Goal: Task Accomplishment & Management: Manage account settings

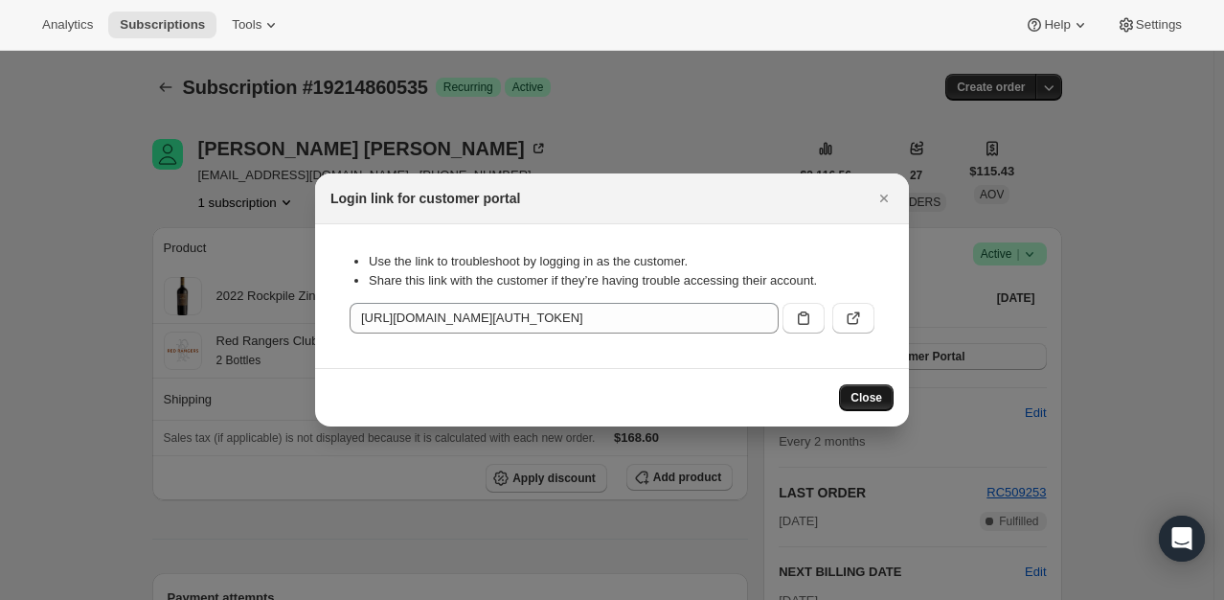
click at [865, 395] on span "Close" at bounding box center [867, 397] width 32 height 15
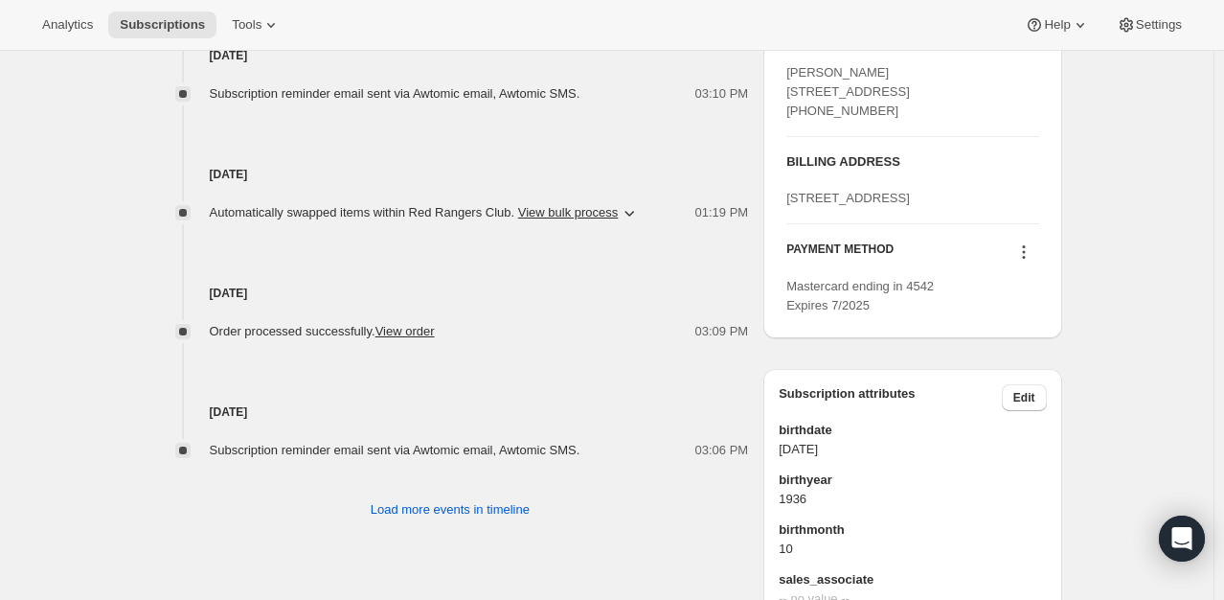
scroll to position [958, 0]
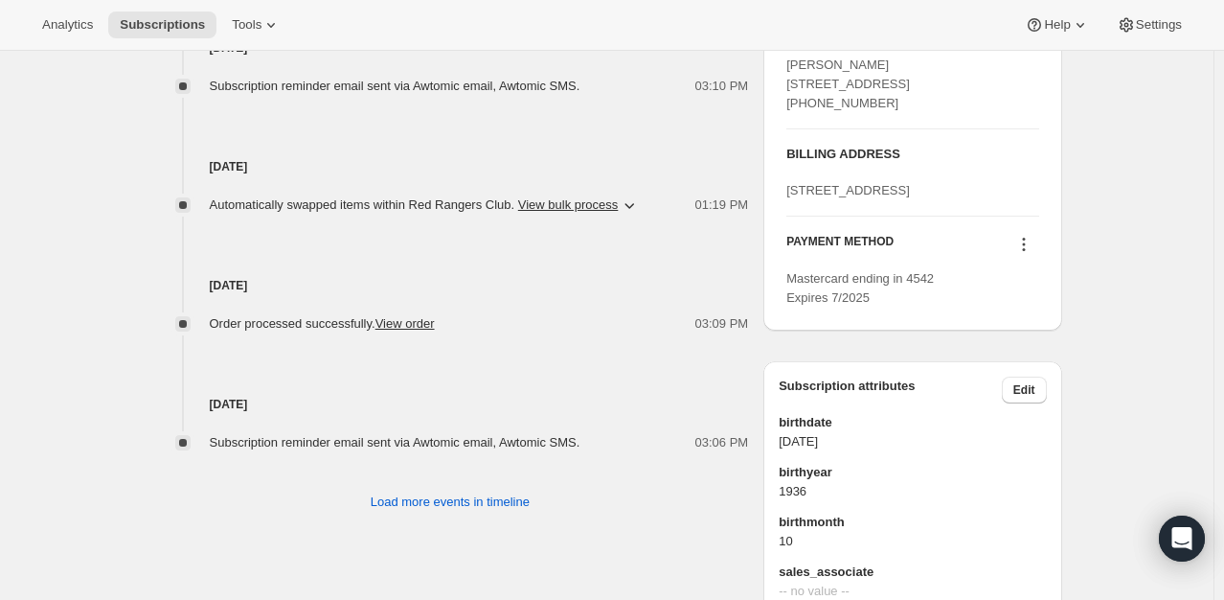
click at [1034, 254] on icon at bounding box center [1024, 244] width 19 height 19
click at [824, 305] on span "Mastercard ending in 4542 Expires 7/2025" at bounding box center [861, 288] width 148 height 34
click at [1029, 254] on icon at bounding box center [1024, 244] width 19 height 19
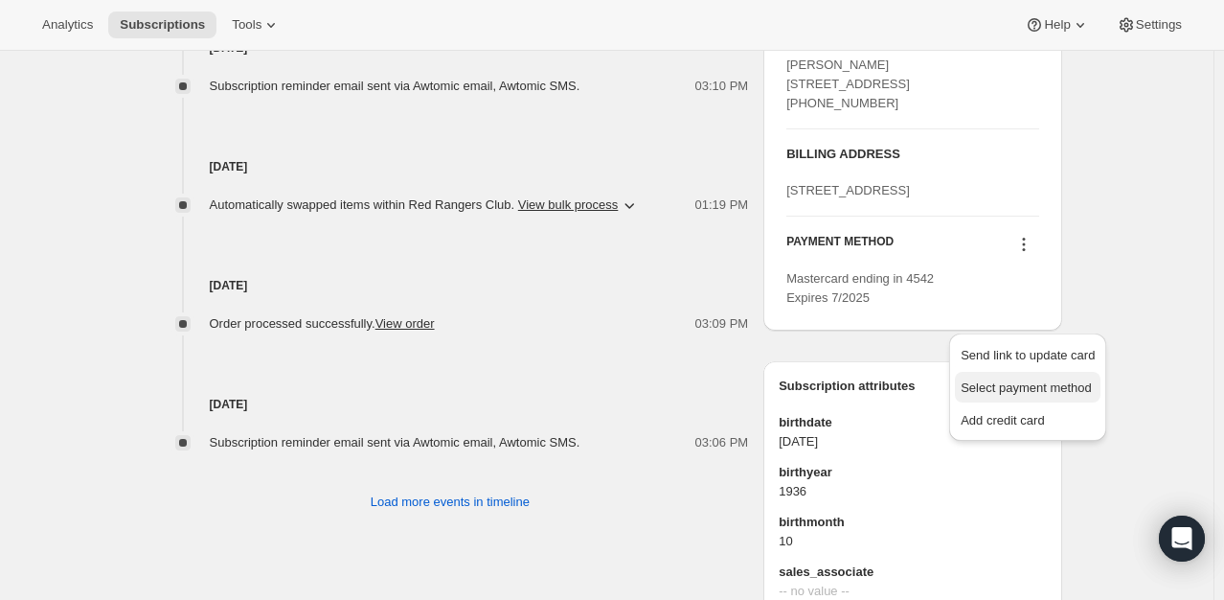
click at [1035, 387] on span "Select payment method" at bounding box center [1026, 387] width 131 height 14
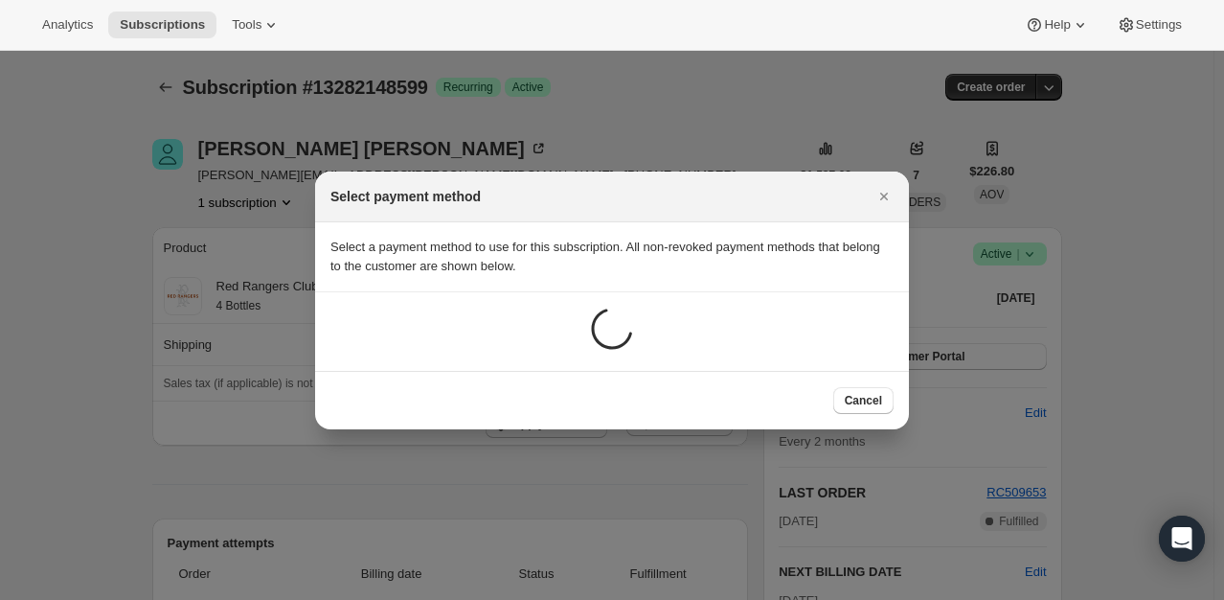
scroll to position [0, 0]
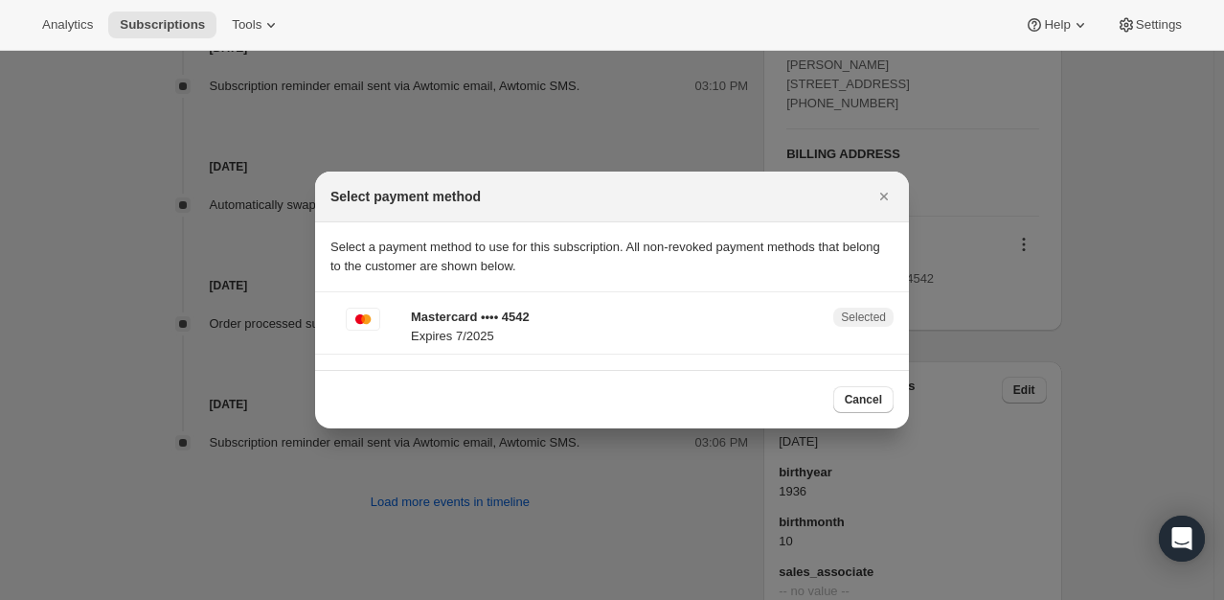
click at [877, 316] on span "Selected" at bounding box center [863, 316] width 45 height 15
click at [422, 342] on p "Expires 7/2025" at bounding box center [616, 336] width 411 height 19
click at [478, 332] on p "Expires 7/2025" at bounding box center [616, 336] width 411 height 19
click at [881, 194] on icon "Close" at bounding box center [884, 197] width 8 height 8
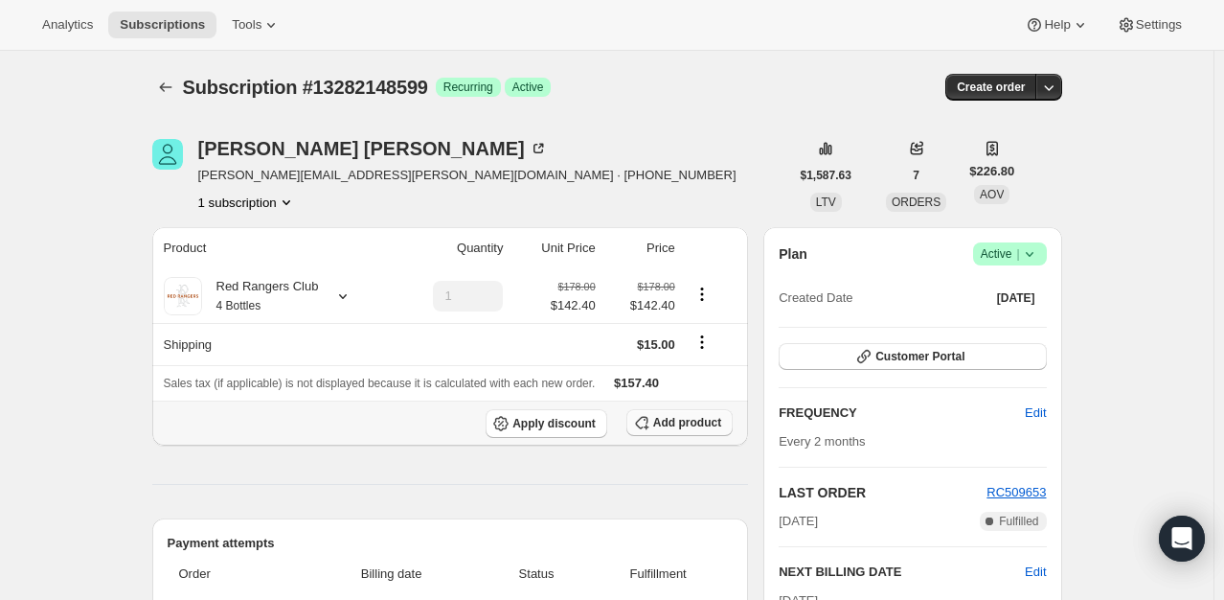
click at [700, 427] on span "Add product" at bounding box center [687, 422] width 68 height 15
click at [974, 361] on button "Customer Portal" at bounding box center [912, 356] width 267 height 27
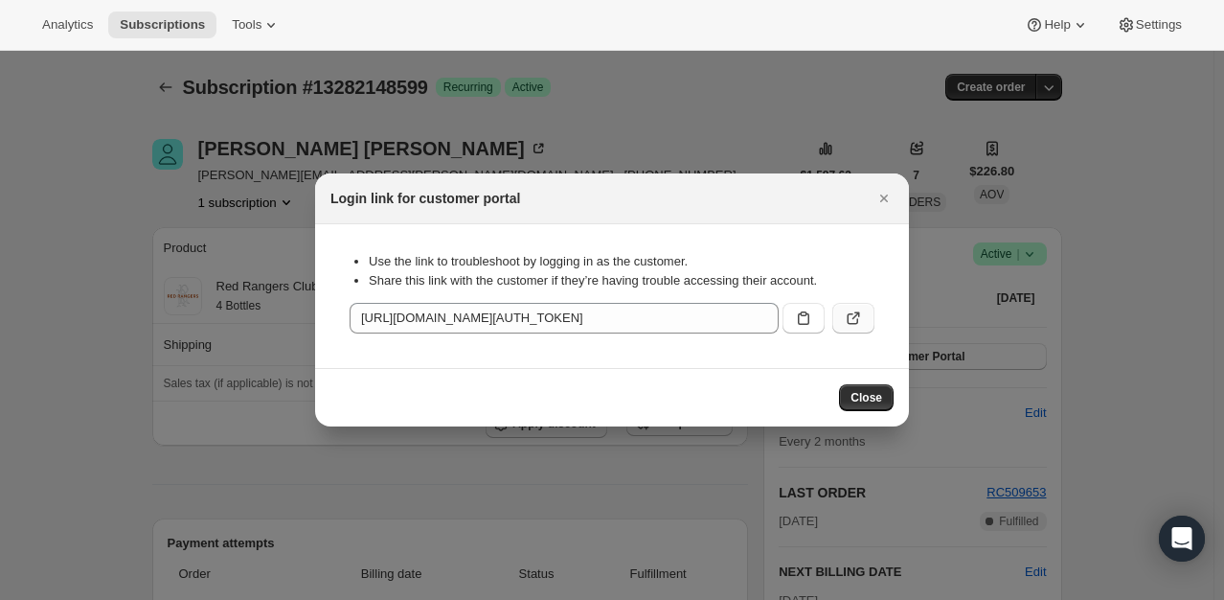
click at [858, 315] on icon ":r2c:" at bounding box center [853, 318] width 19 height 19
click at [878, 394] on span "Close" at bounding box center [867, 397] width 32 height 15
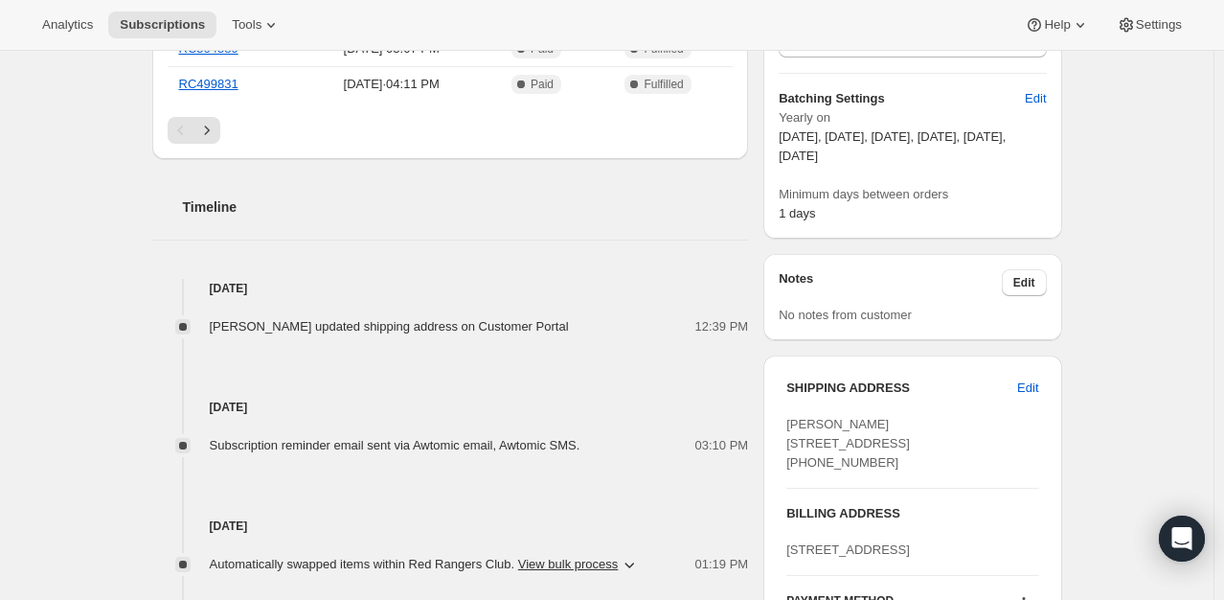
scroll to position [766, 0]
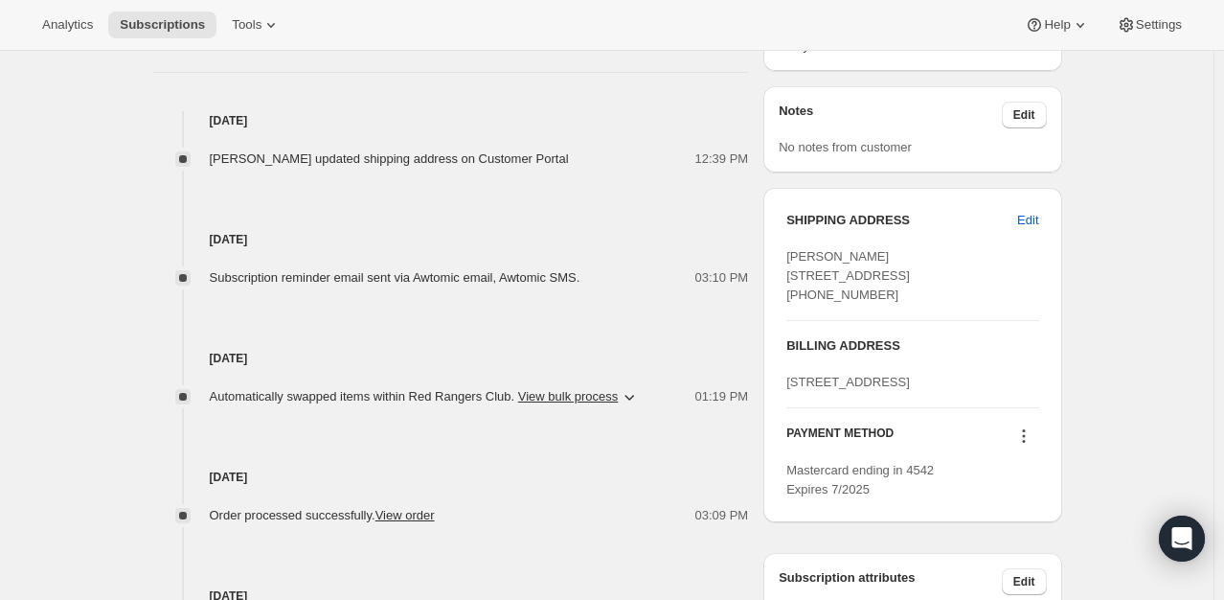
click at [1023, 446] on icon at bounding box center [1024, 435] width 19 height 19
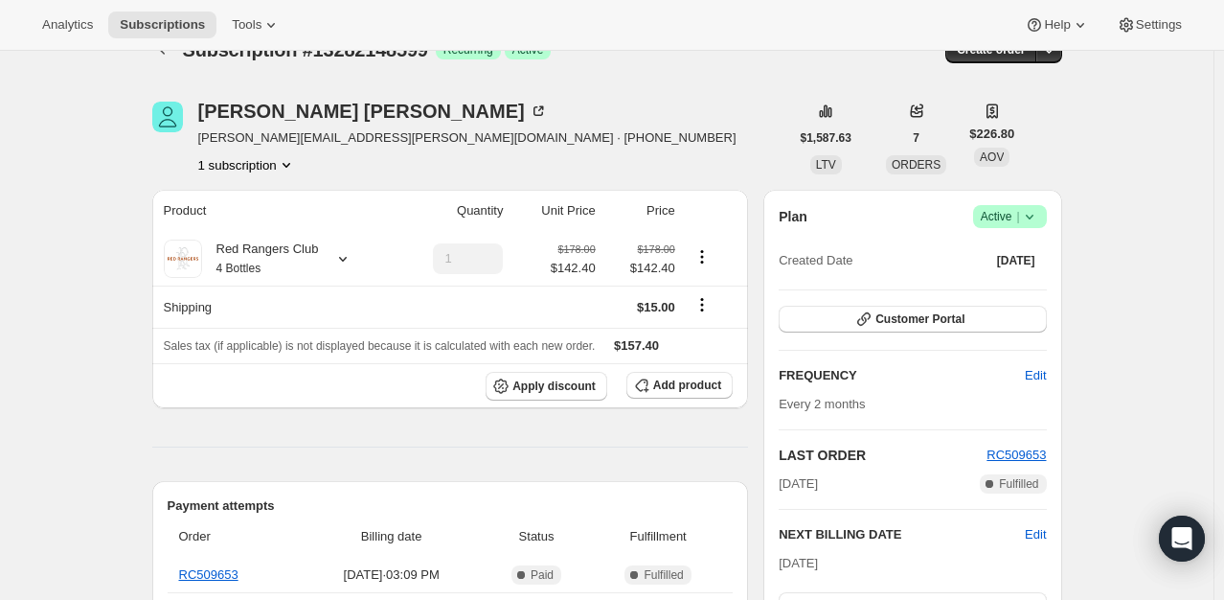
scroll to position [4, 0]
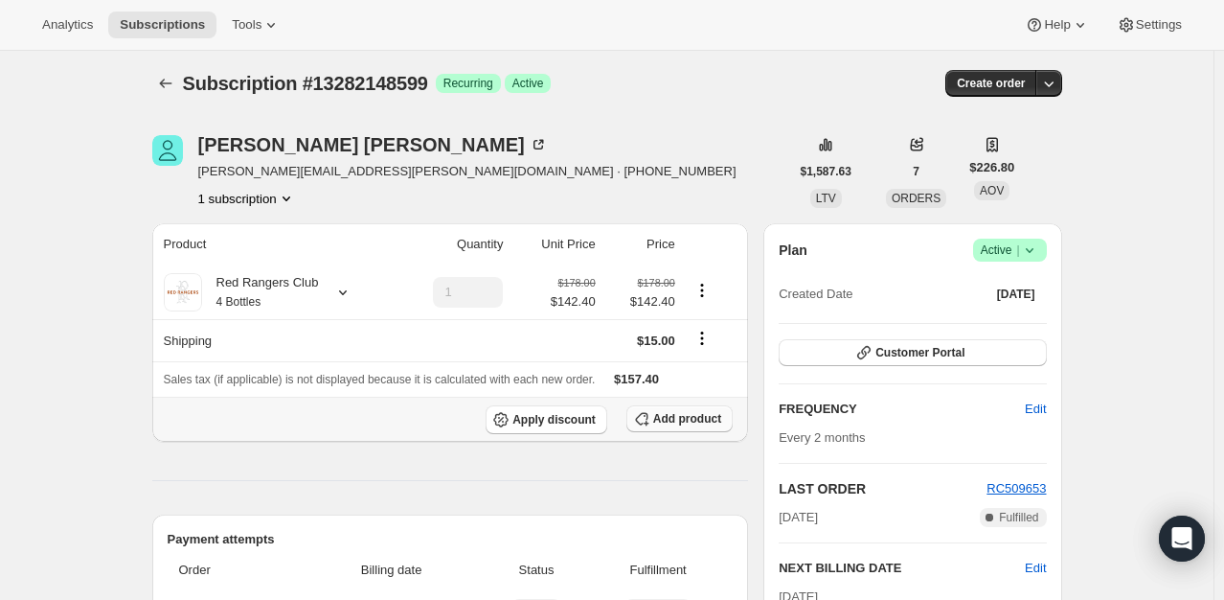
click at [690, 416] on span "Add product" at bounding box center [687, 418] width 68 height 15
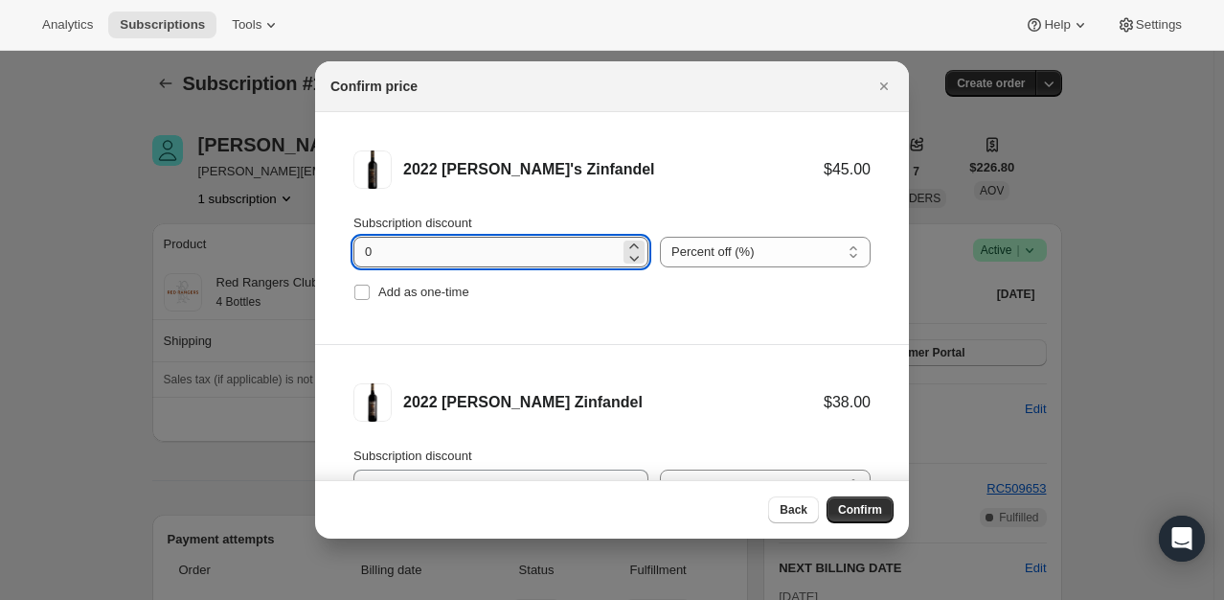
click at [358, 255] on input "0" at bounding box center [487, 252] width 266 height 31
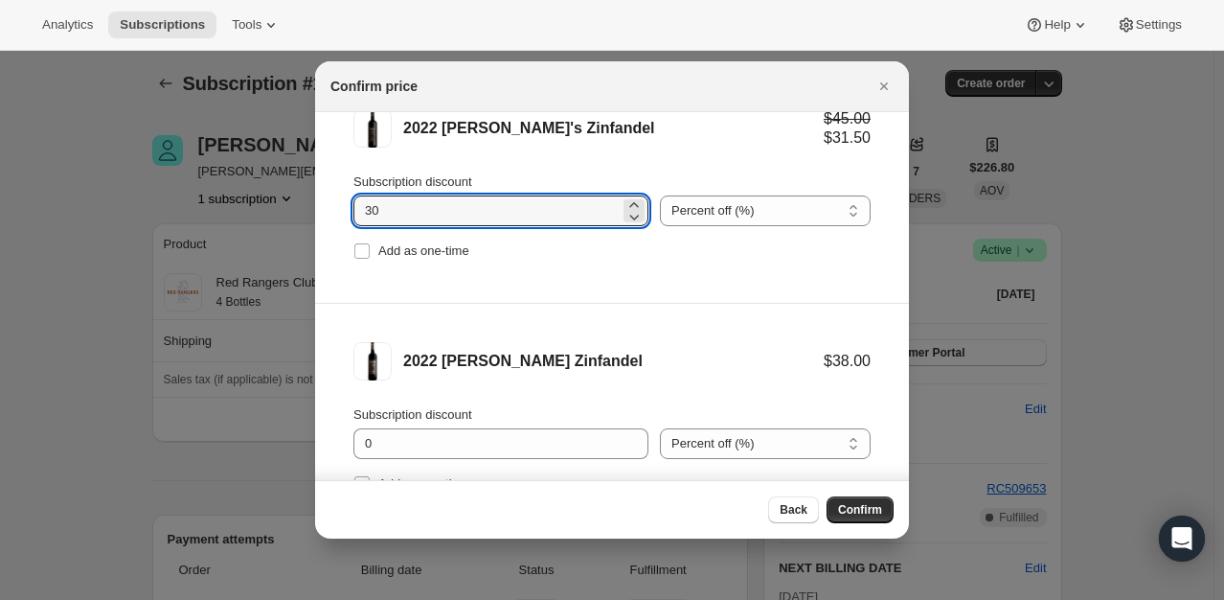
scroll to position [79, 0]
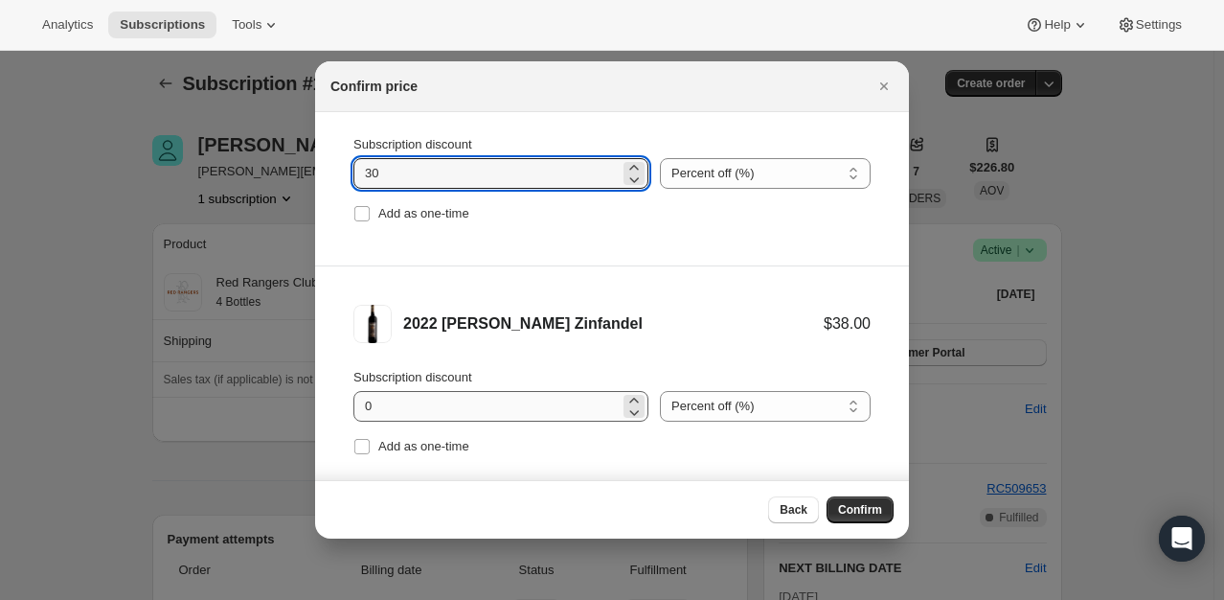
type input "30"
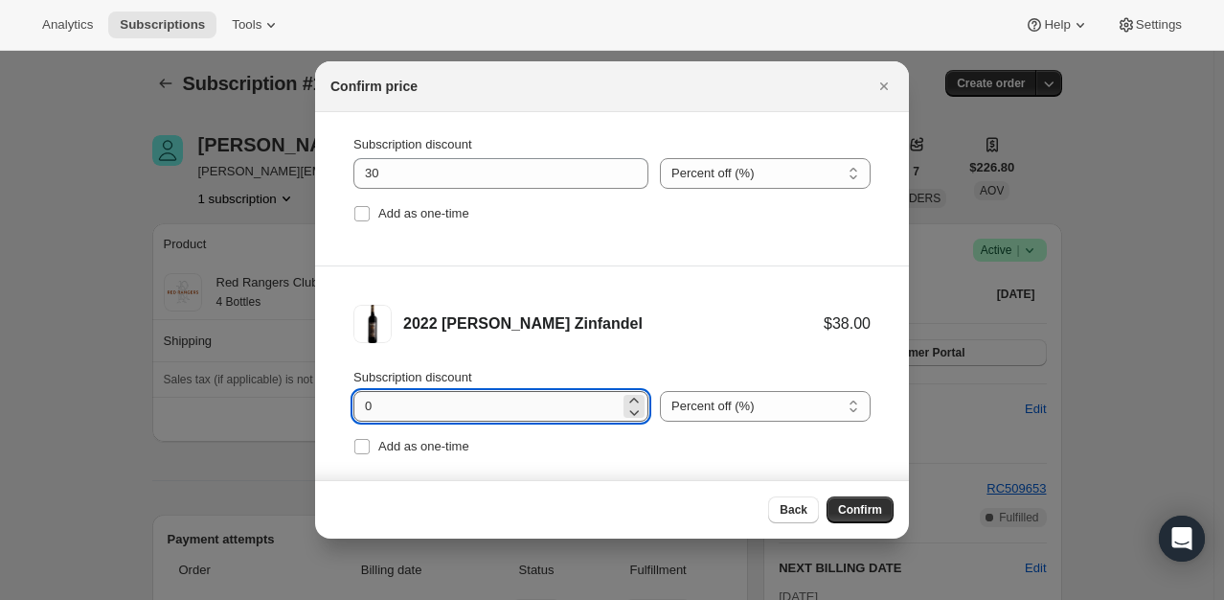
click at [364, 406] on input "0" at bounding box center [487, 406] width 266 height 31
type input "30"
click at [885, 512] on button "Confirm" at bounding box center [860, 509] width 67 height 27
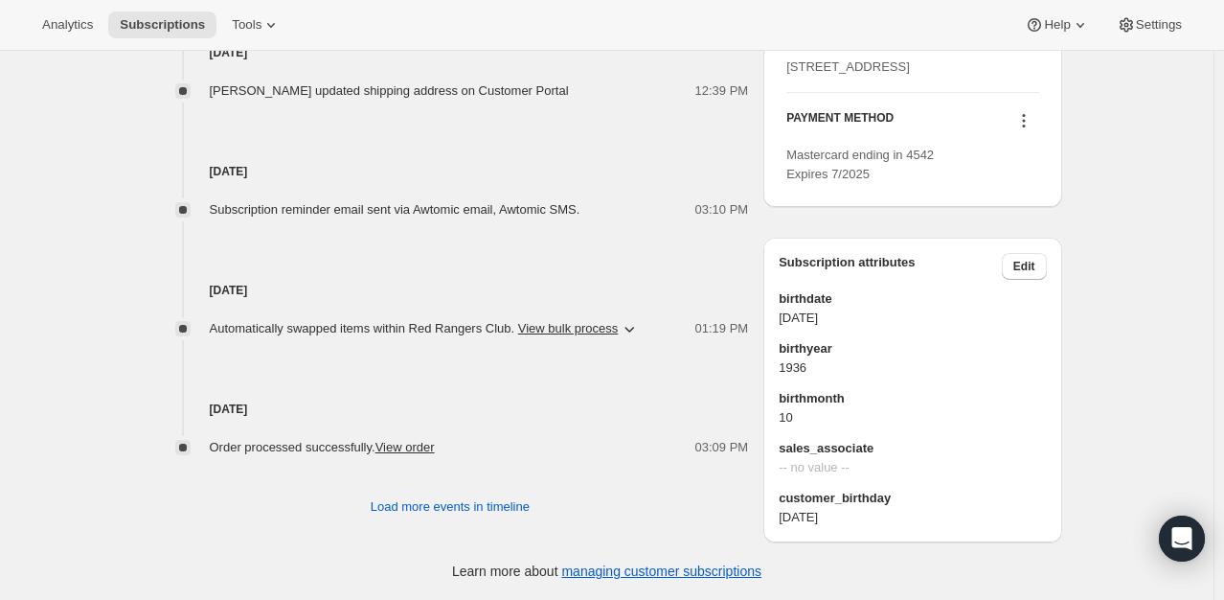
scroll to position [1154, 0]
